Goal: Communication & Community: Ask a question

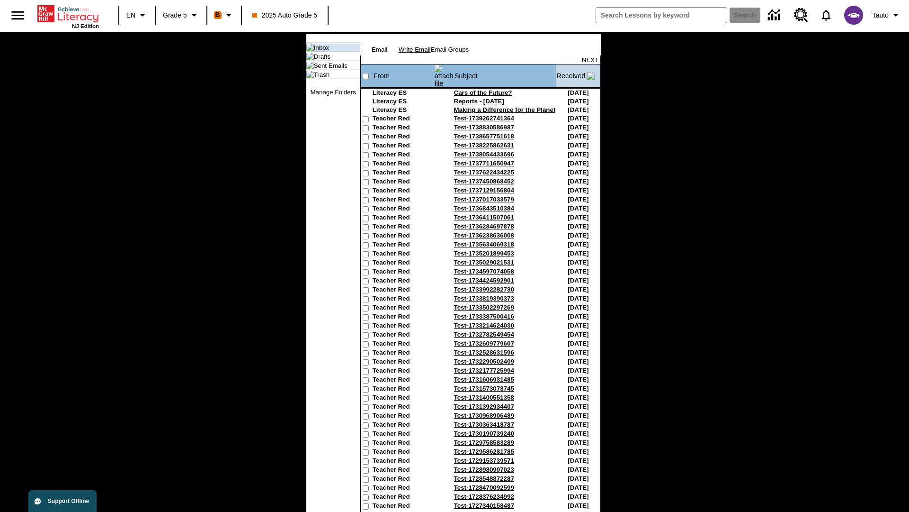
click at [431, 53] on link "Write Email" at bounding box center [415, 49] width 32 height 7
